Goal: Information Seeking & Learning: Learn about a topic

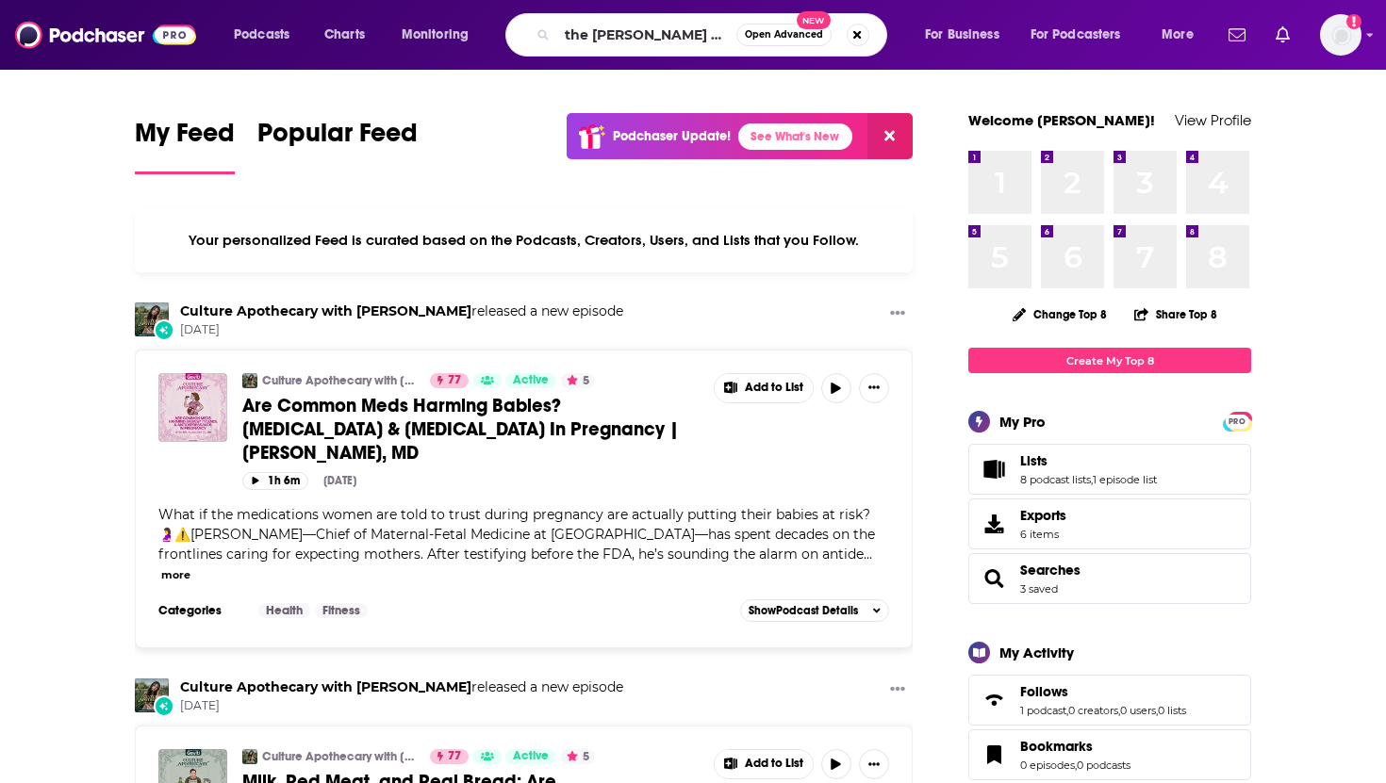
type input "the [PERSON_NAME] show"
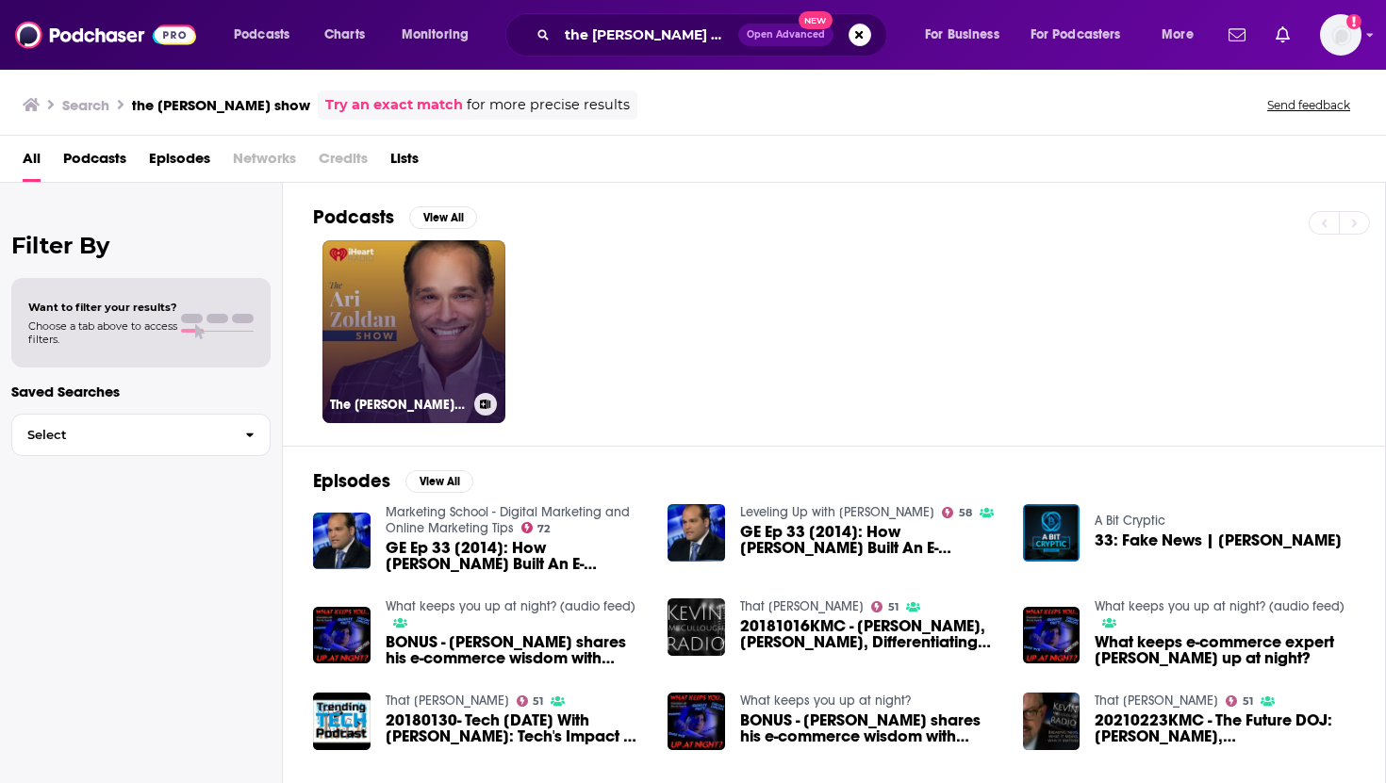
click at [449, 280] on link "The [PERSON_NAME] Show" at bounding box center [413, 331] width 183 height 183
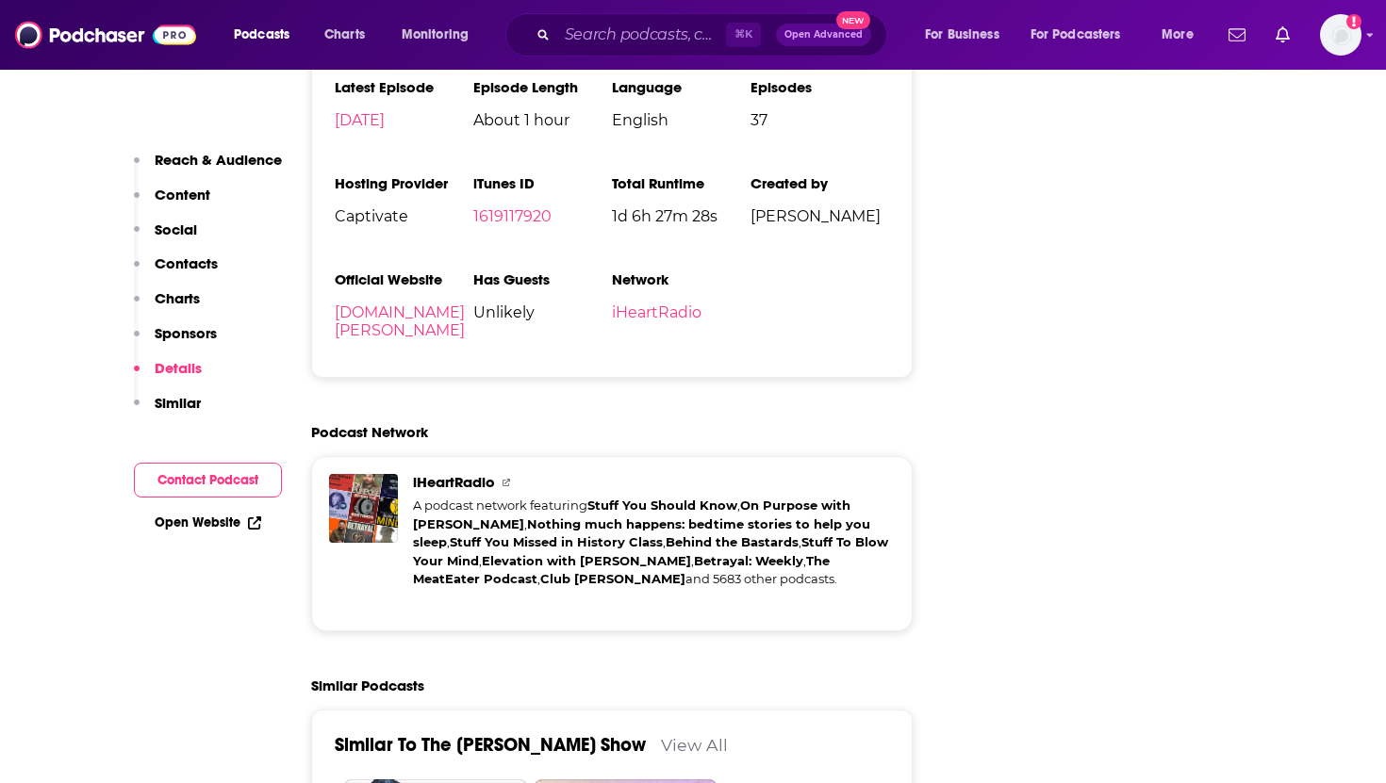
scroll to position [1859, 0]
